Goal: Task Accomplishment & Management: Manage account settings

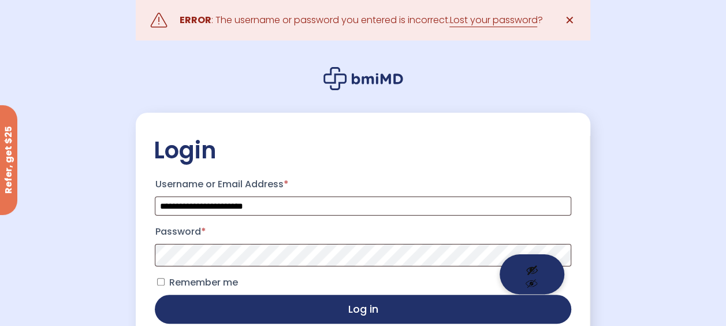
click at [533, 258] on button "Show password" at bounding box center [531, 274] width 65 height 40
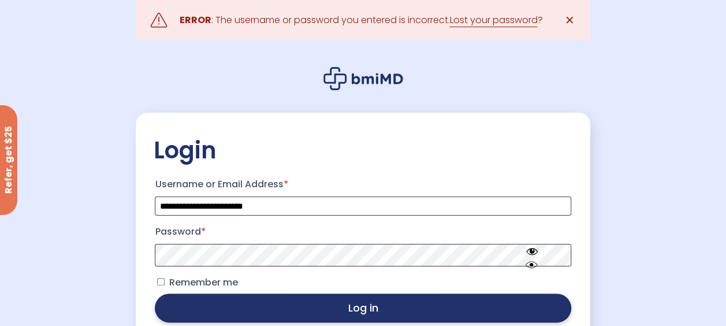
click at [349, 312] on button "Log in" at bounding box center [363, 307] width 416 height 29
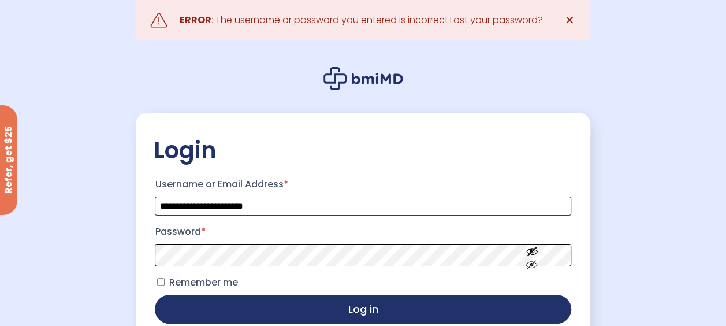
click at [155, 294] on button "Log in" at bounding box center [363, 308] width 416 height 29
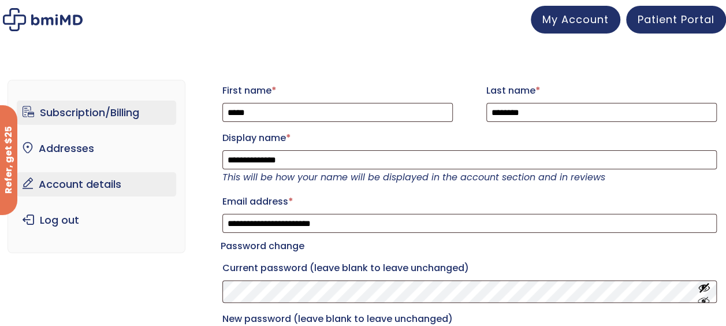
click at [78, 122] on link "Subscription/Billing" at bounding box center [96, 112] width 159 height 24
